Goal: Submit feedback/report problem

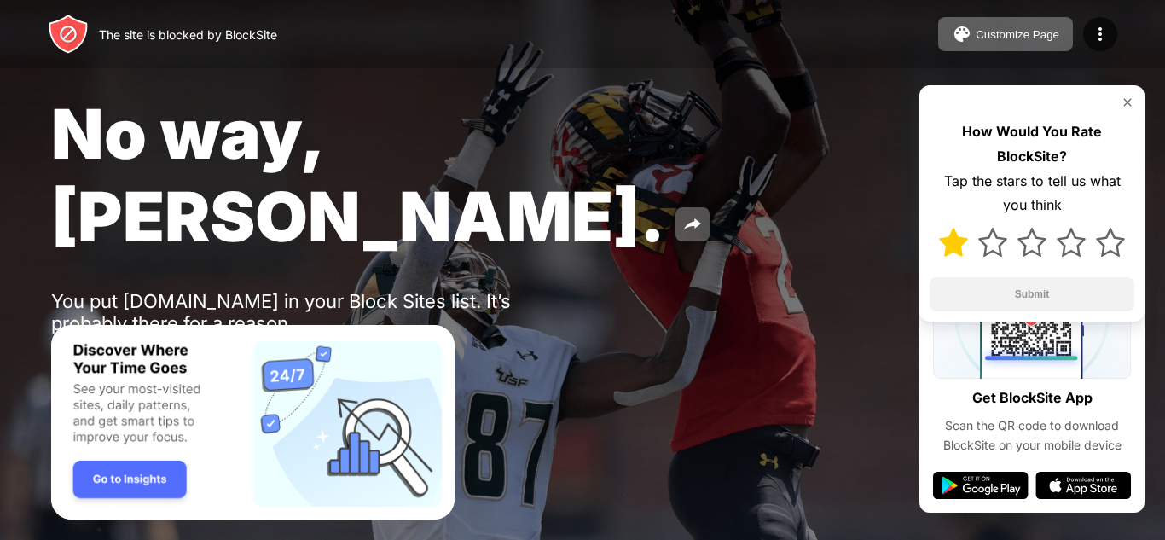
click at [945, 237] on img at bounding box center [953, 242] width 29 height 29
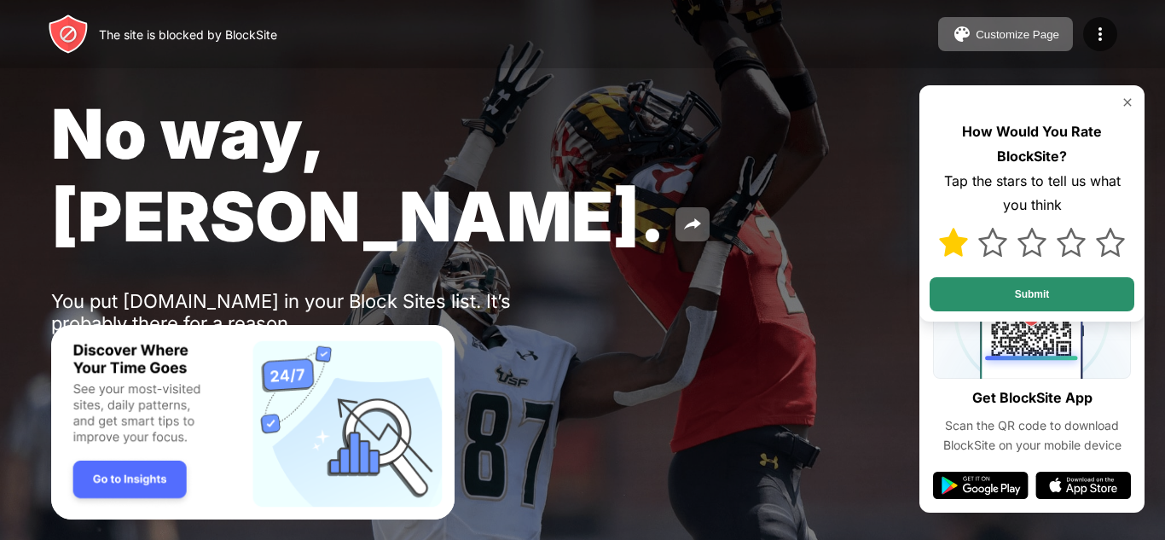
click at [982, 297] on button "Submit" at bounding box center [1032, 294] width 205 height 34
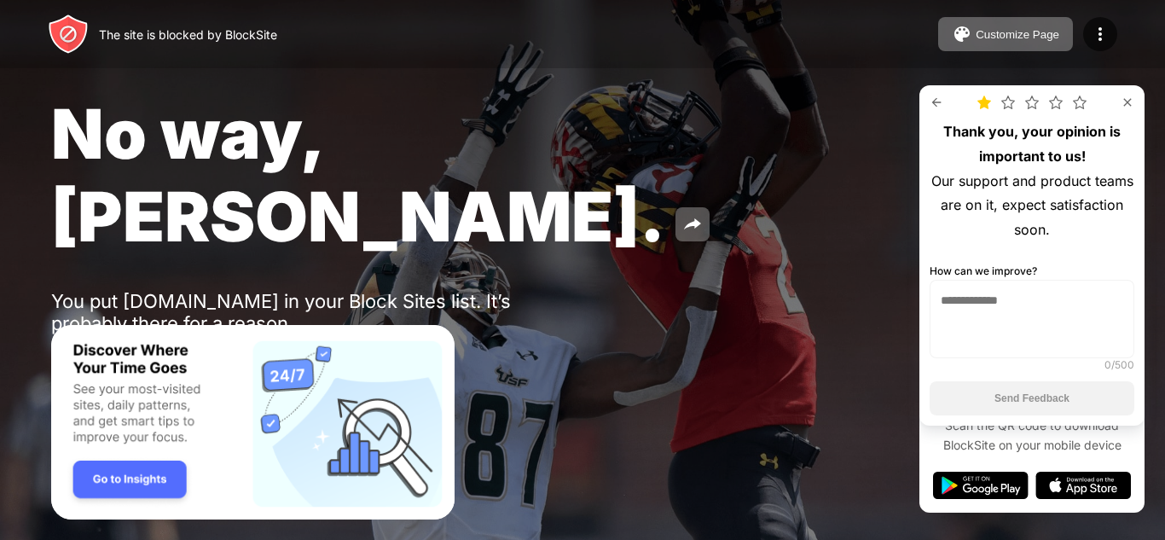
click at [965, 305] on textarea at bounding box center [1032, 319] width 205 height 78
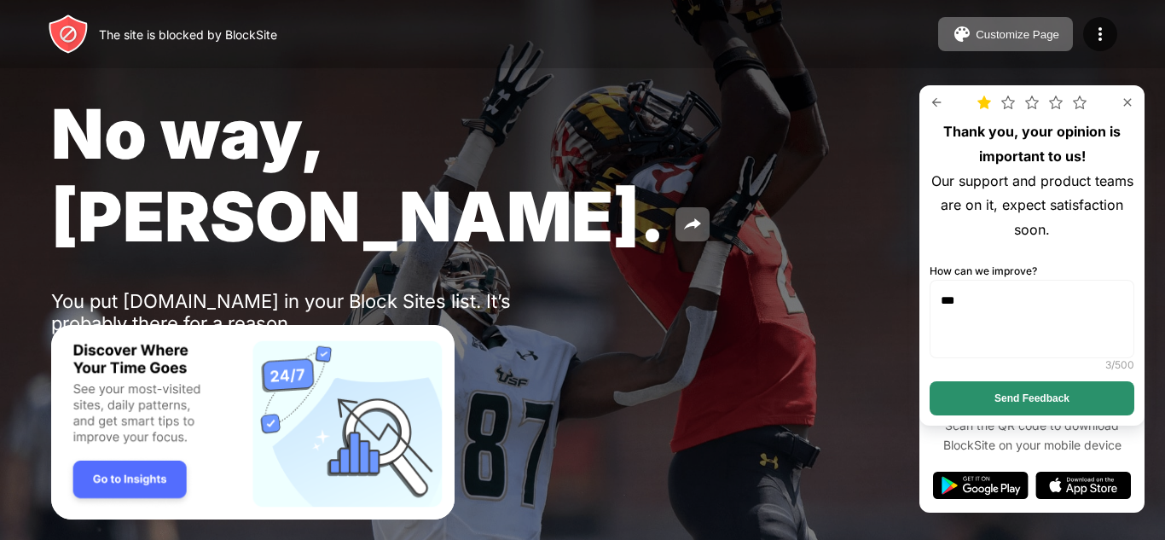
type textarea "**"
click at [943, 394] on button "Send Feedback" at bounding box center [1032, 398] width 205 height 34
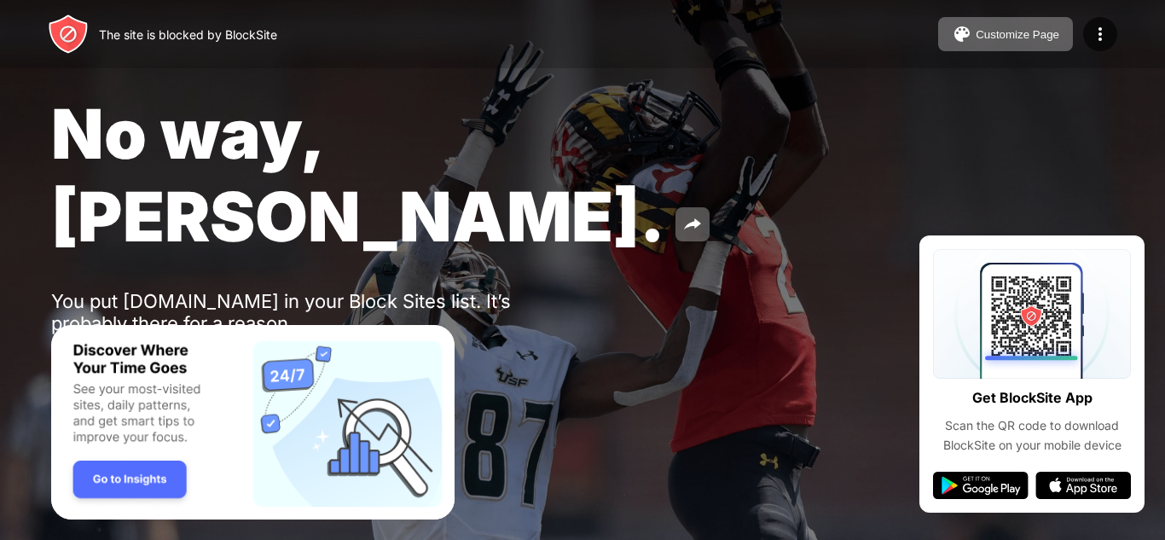
click at [241, 362] on div "Password Protection" at bounding box center [199, 369] width 119 height 14
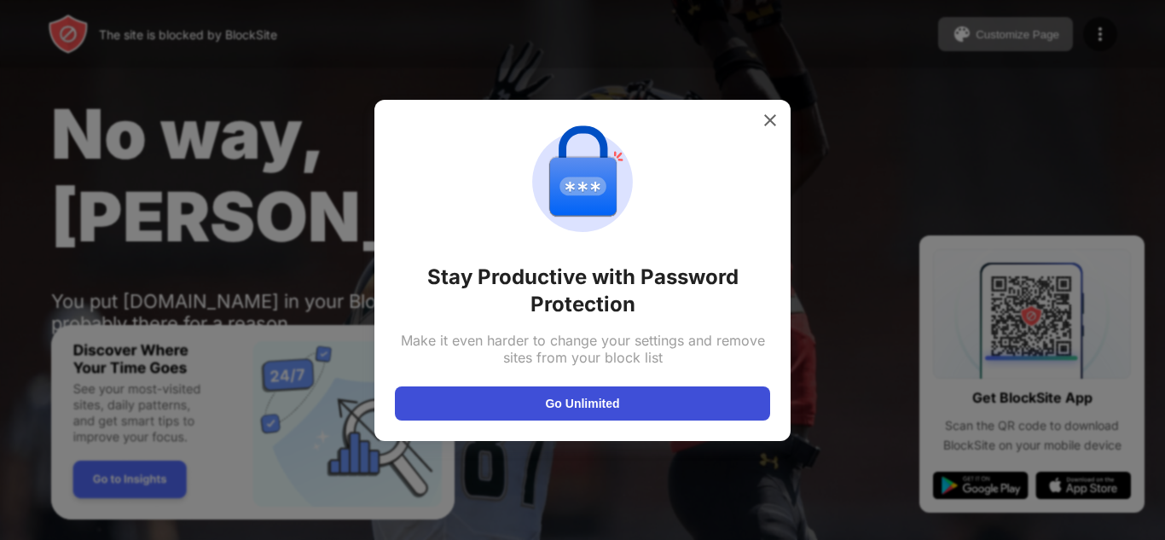
click at [505, 404] on button "Go Unlimited" at bounding box center [582, 403] width 375 height 34
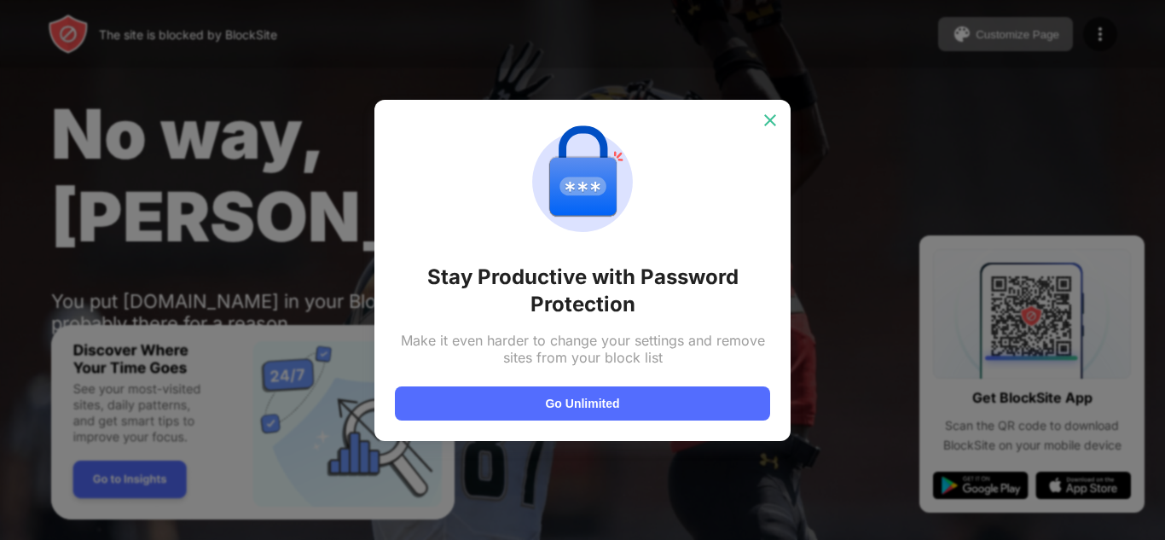
click at [772, 127] on img at bounding box center [770, 120] width 17 height 17
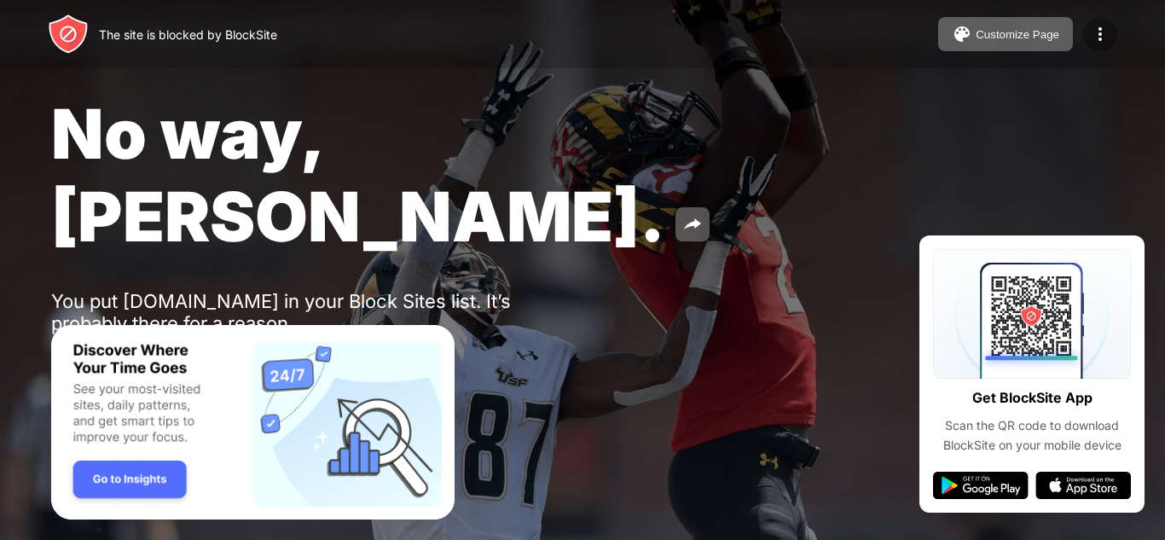
click at [1103, 28] on img at bounding box center [1100, 34] width 20 height 20
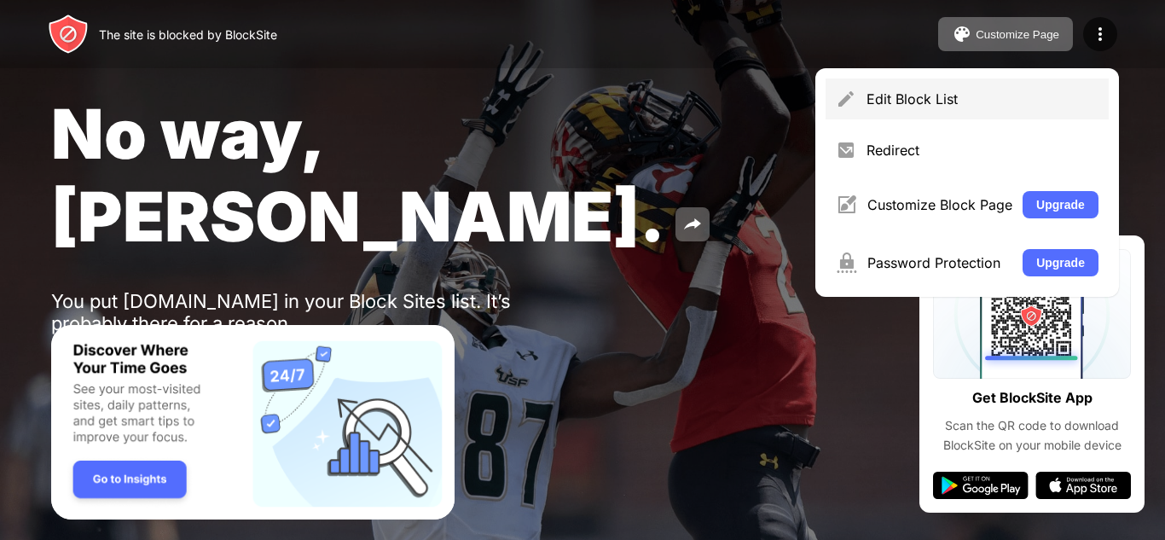
click at [972, 119] on div "Edit Block List" at bounding box center [967, 98] width 283 height 41
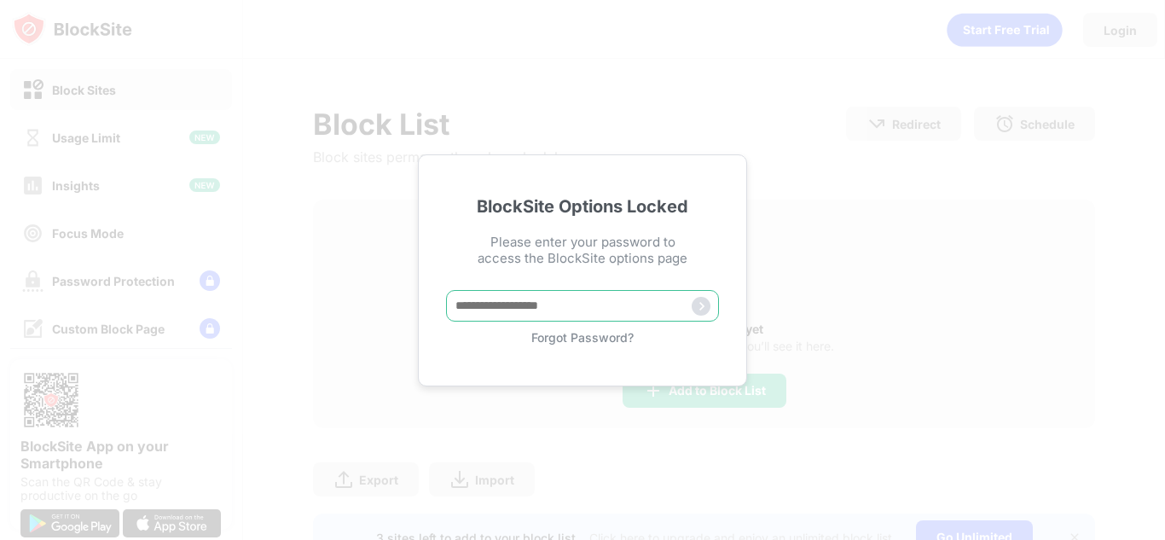
click at [565, 308] on input "text" at bounding box center [582, 306] width 273 height 32
click at [695, 307] on img at bounding box center [701, 306] width 19 height 19
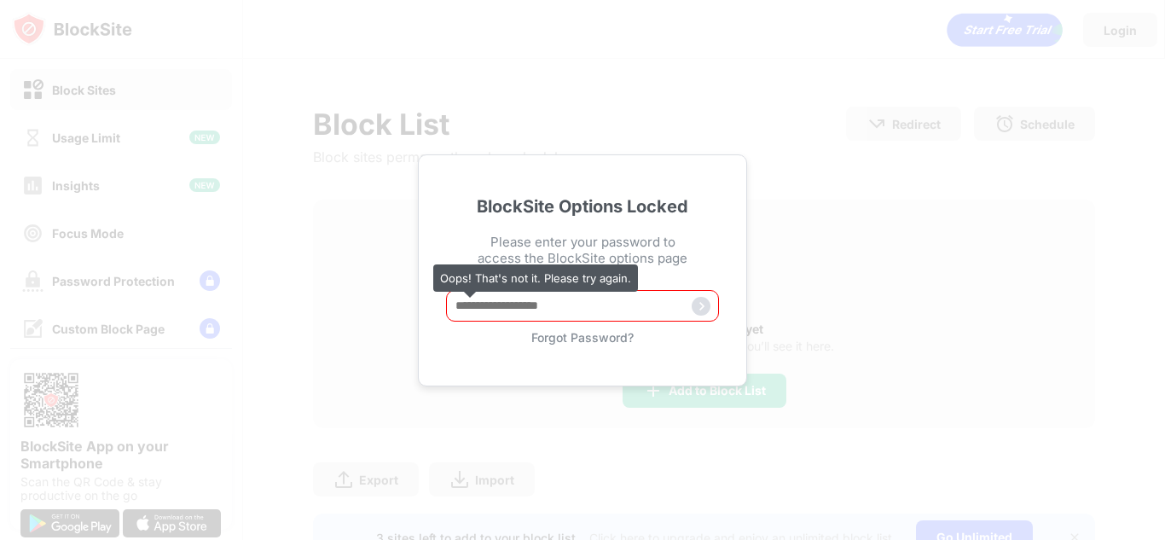
click at [695, 307] on img at bounding box center [701, 306] width 19 height 19
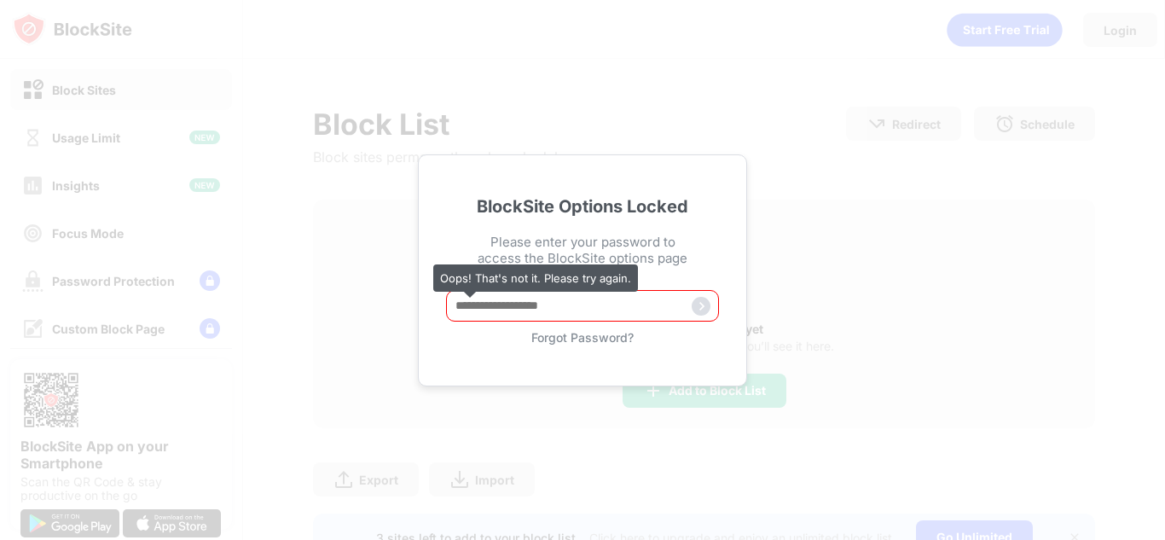
click at [695, 307] on img at bounding box center [701, 306] width 19 height 19
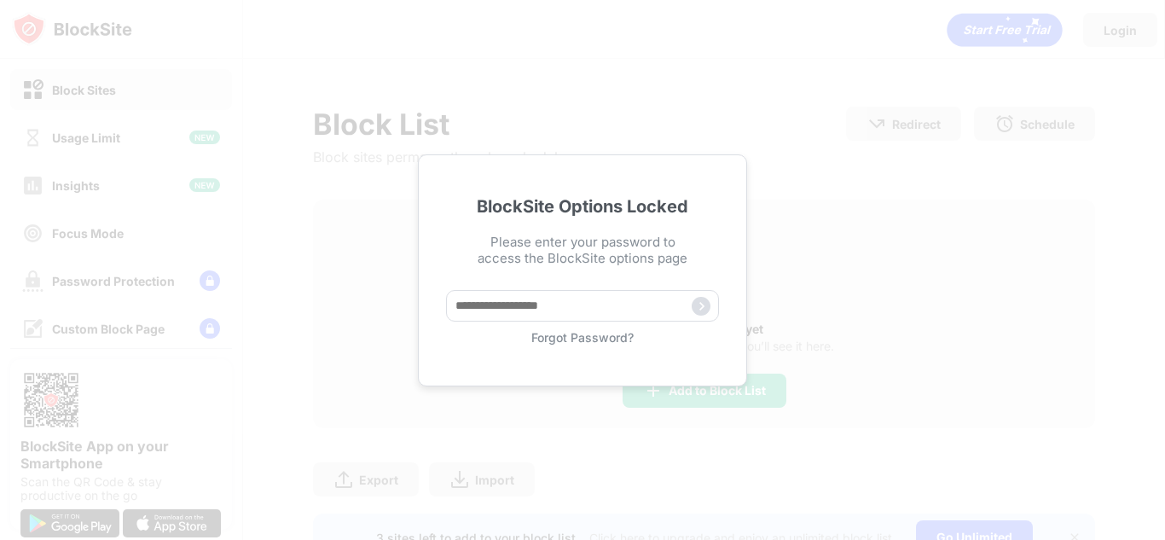
click at [590, 332] on div "Forgot Password?" at bounding box center [582, 337] width 273 height 15
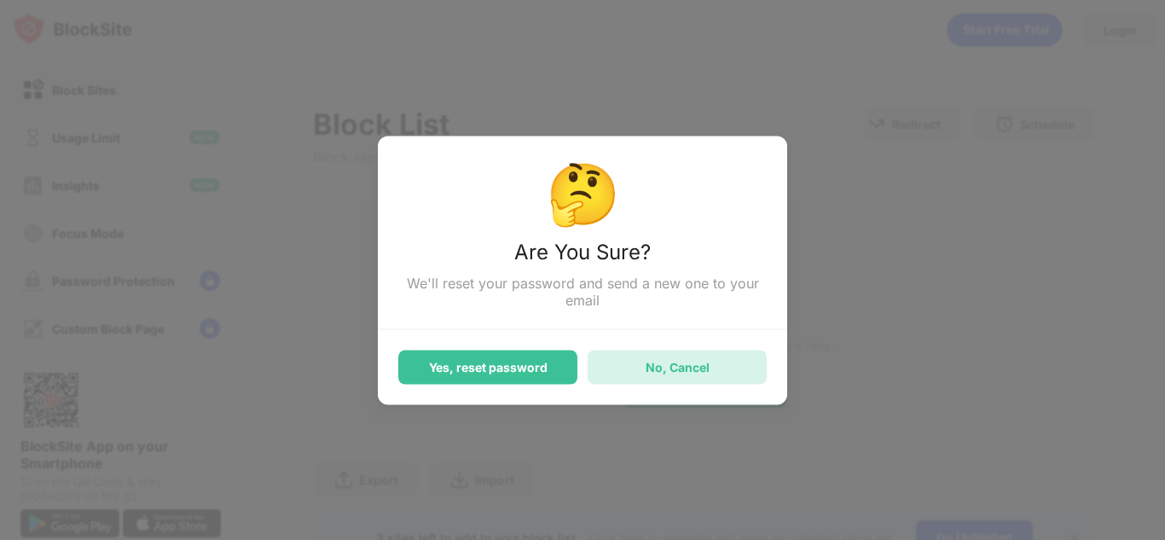
click at [667, 357] on div "No, Cancel" at bounding box center [677, 367] width 179 height 34
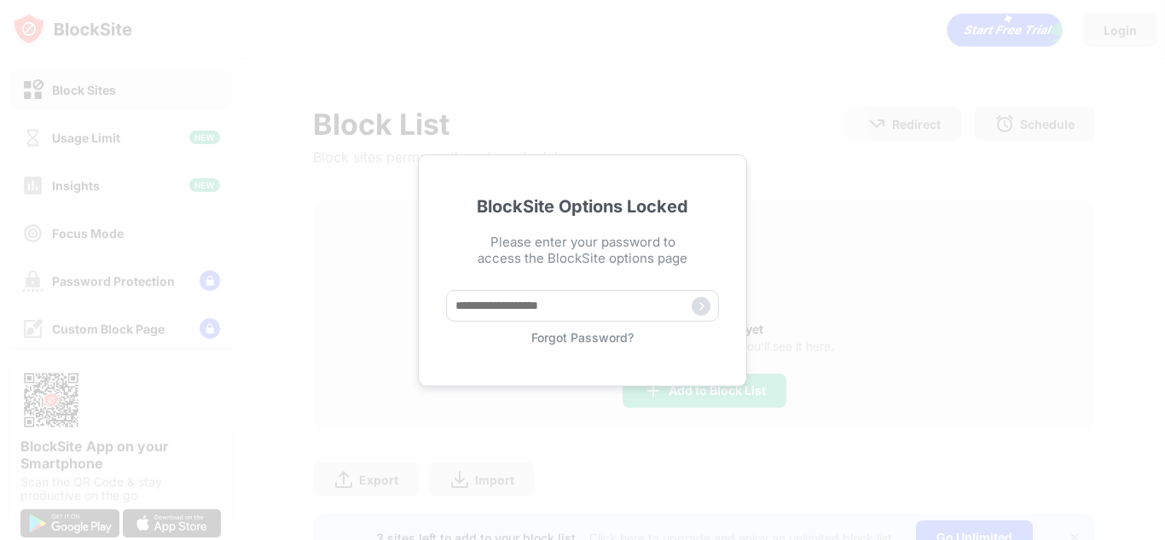
click at [460, 72] on div "BlockSite Options Locked Please enter your password to access the BlockSite opt…" at bounding box center [582, 270] width 1165 height 540
